Goal: Information Seeking & Learning: Check status

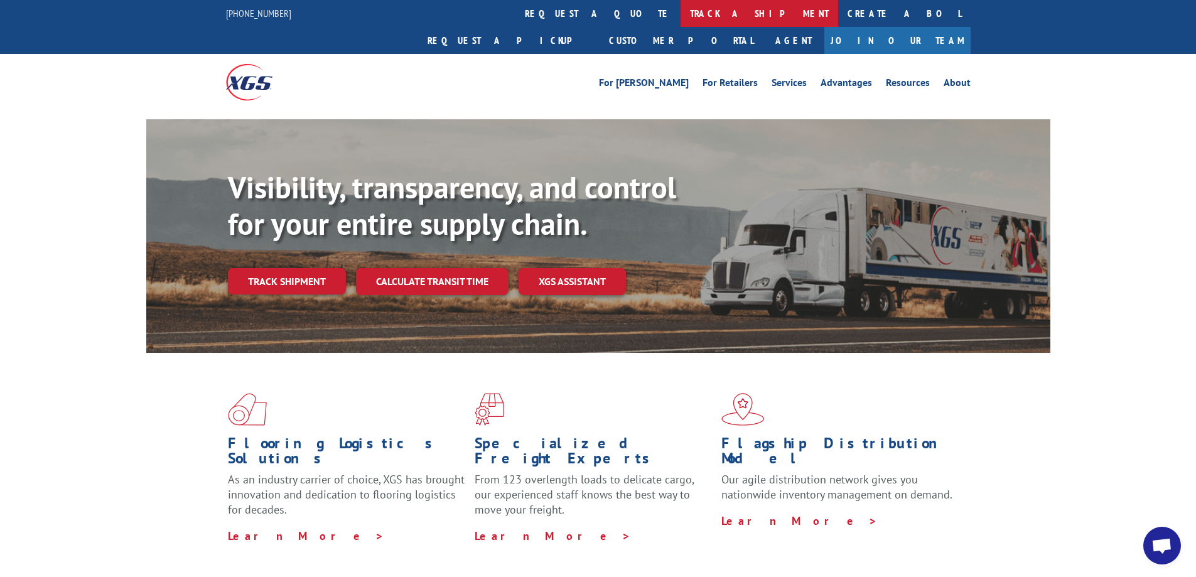
click at [680, 13] on link "track a shipment" at bounding box center [759, 13] width 158 height 27
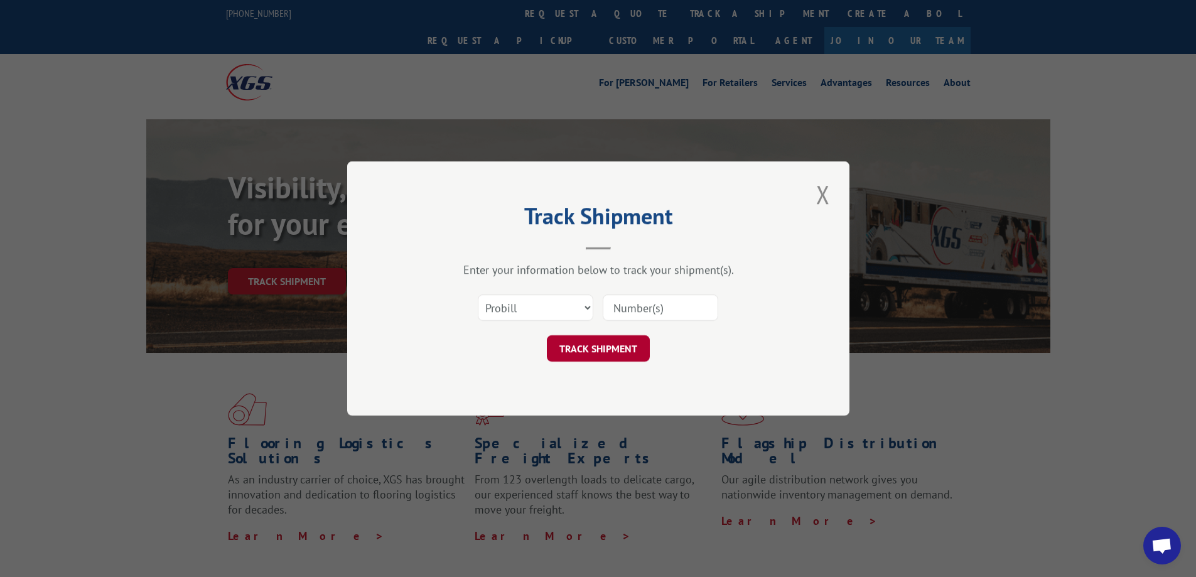
click at [589, 358] on button "TRACK SHIPMENT" at bounding box center [598, 348] width 103 height 26
click at [596, 350] on button "TRACK SHIPMENT" at bounding box center [598, 348] width 103 height 26
click at [655, 306] on input at bounding box center [660, 307] width 115 height 26
drag, startPoint x: 667, startPoint y: 308, endPoint x: 640, endPoint y: 347, distance: 47.4
click at [667, 308] on input at bounding box center [660, 307] width 115 height 26
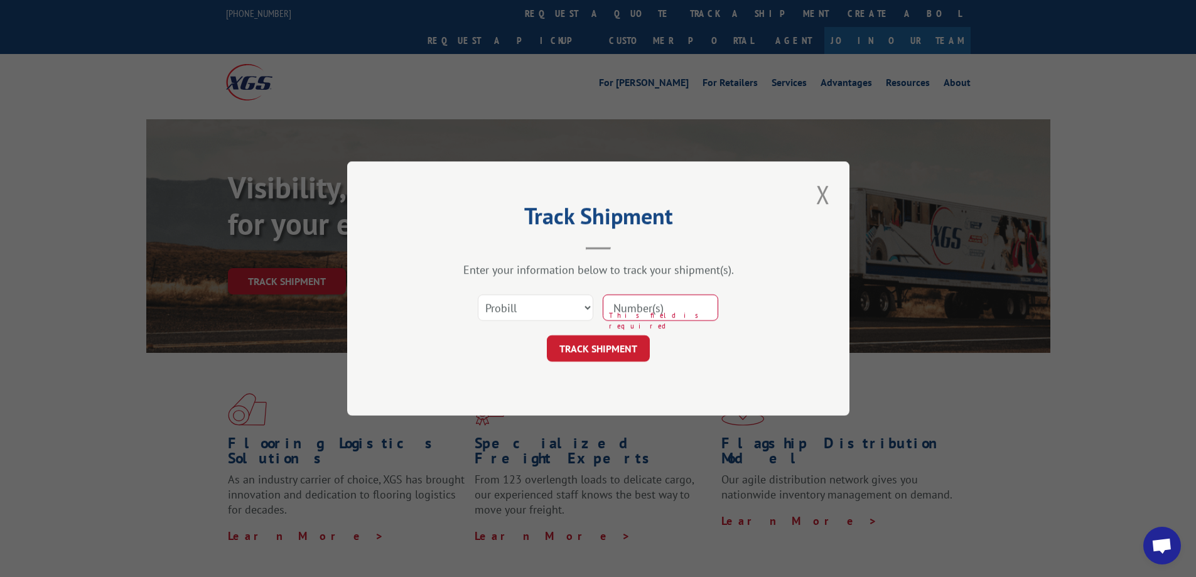
click at [622, 315] on input at bounding box center [660, 307] width 115 height 26
paste input "17409449"
type input "17409449"
click at [604, 359] on button "TRACK SHIPMENT" at bounding box center [598, 348] width 103 height 26
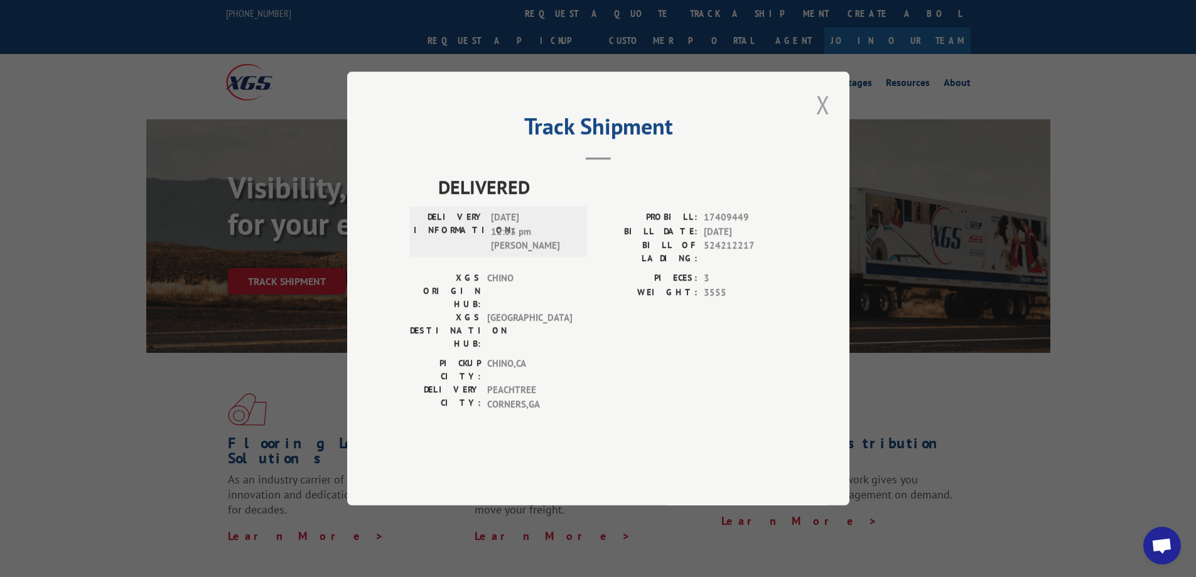
click at [814, 122] on button "Close modal" at bounding box center [822, 104] width 21 height 35
